Goal: Navigation & Orientation: Find specific page/section

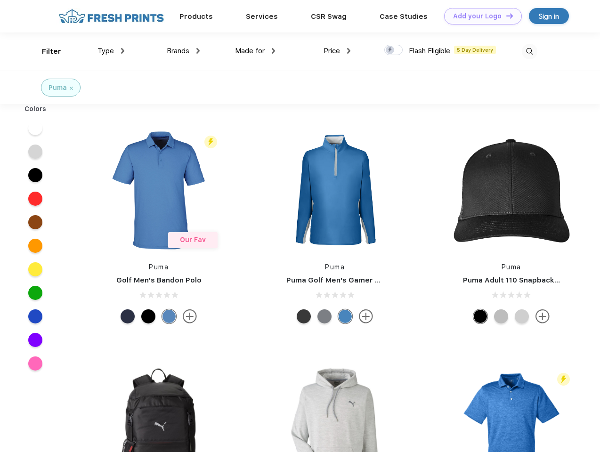
scroll to position [0, 0]
click at [480, 16] on link "Add your Logo Design Tool" at bounding box center [483, 16] width 78 height 16
click at [0, 0] on div "Design Tool" at bounding box center [0, 0] width 0 height 0
click at [506, 16] on link "Add your Logo Design Tool" at bounding box center [483, 16] width 78 height 16
click at [45, 51] on div "Filter" at bounding box center [51, 51] width 19 height 11
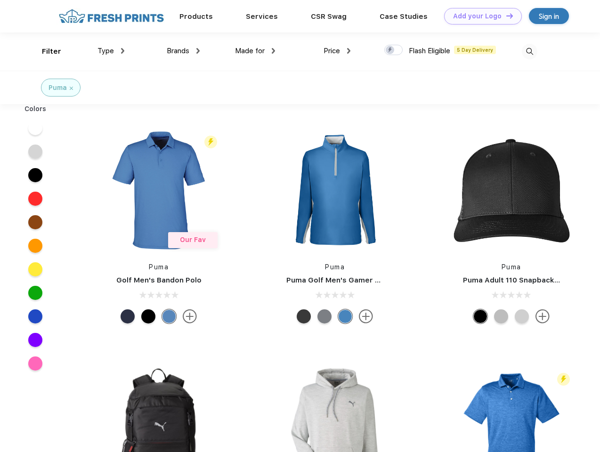
click at [111, 51] on span "Type" at bounding box center [106, 51] width 16 height 8
click at [183, 51] on span "Brands" at bounding box center [178, 51] width 23 height 8
click at [255, 51] on span "Made for" at bounding box center [250, 51] width 30 height 8
click at [337, 51] on span "Price" at bounding box center [332, 51] width 16 height 8
click at [394, 50] on div at bounding box center [393, 50] width 18 height 10
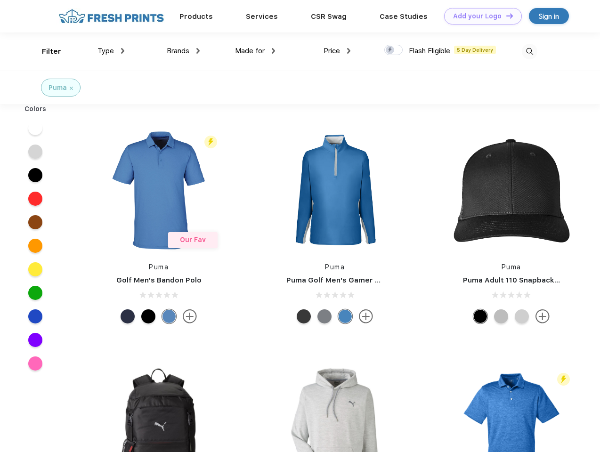
click at [391, 50] on input "checkbox" at bounding box center [387, 47] width 6 height 6
click at [530, 51] on img at bounding box center [530, 52] width 16 height 16
